Goal: Information Seeking & Learning: Learn about a topic

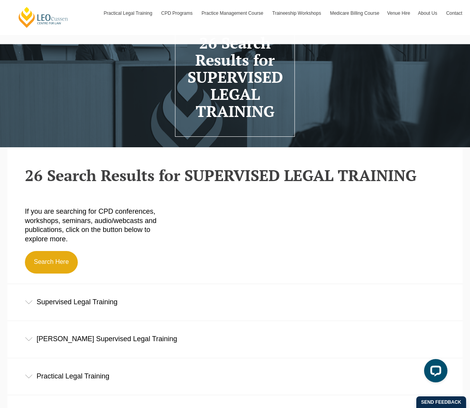
scroll to position [194, 0]
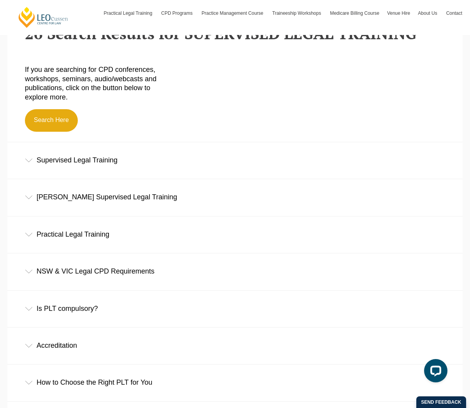
click at [111, 167] on div "Supervised Legal Training" at bounding box center [234, 160] width 455 height 36
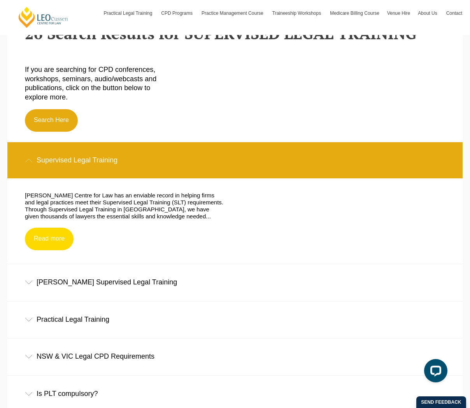
click at [54, 241] on link "Read more" at bounding box center [49, 239] width 49 height 23
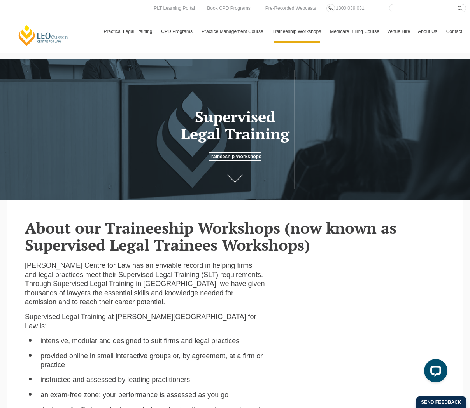
click at [234, 174] on link at bounding box center [234, 180] width 31 height 26
click at [239, 153] on header "Supervised Legal Training Traineeship Workshops" at bounding box center [235, 130] width 470 height 64
click at [242, 157] on link "Traineeship Workshops" at bounding box center [234, 156] width 52 height 9
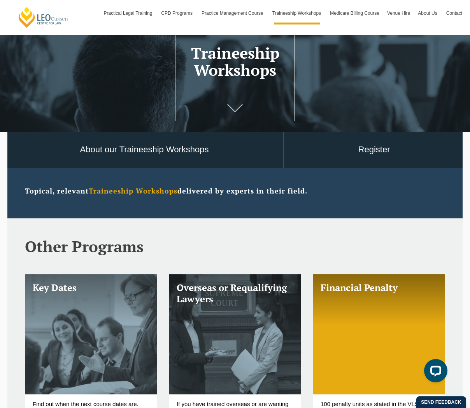
scroll to position [9, 0]
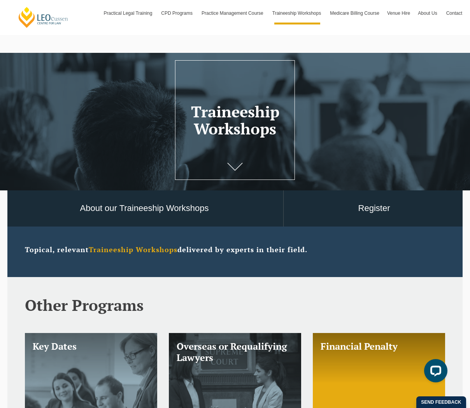
click at [138, 253] on strong "Traineeship Workshops" at bounding box center [133, 249] width 89 height 9
click at [151, 215] on link "About our Traineeship Workshops" at bounding box center [144, 208] width 278 height 36
